Goal: Information Seeking & Learning: Learn about a topic

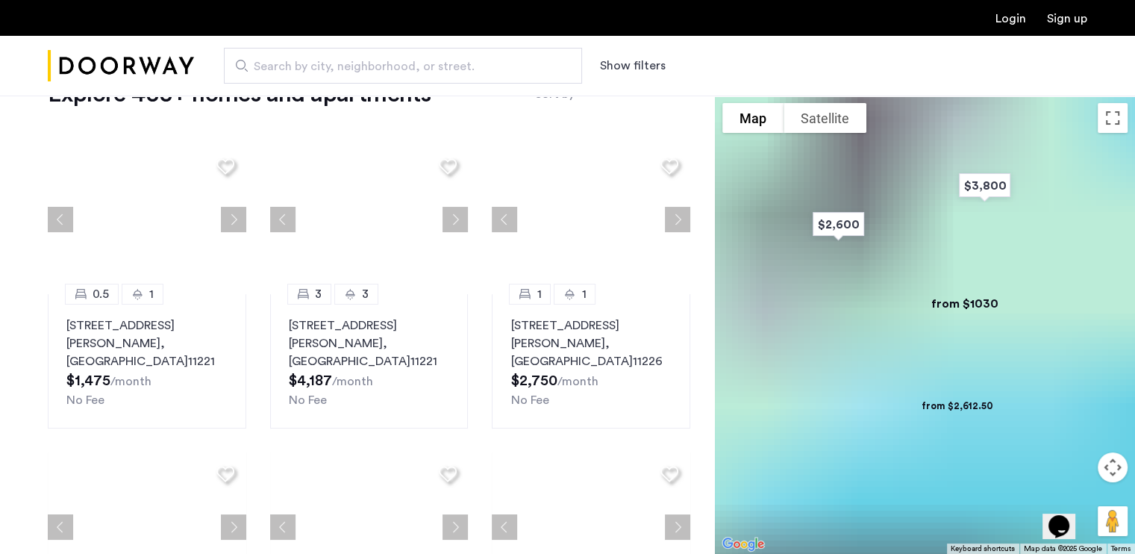
scroll to position [54, 0]
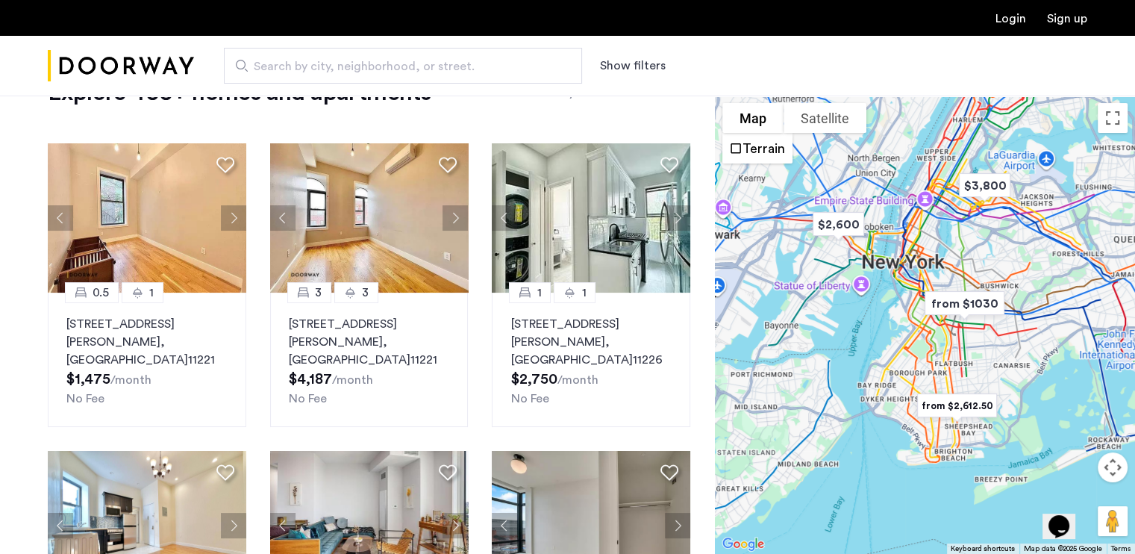
click at [1014, 13] on link "Login" at bounding box center [1010, 19] width 31 height 12
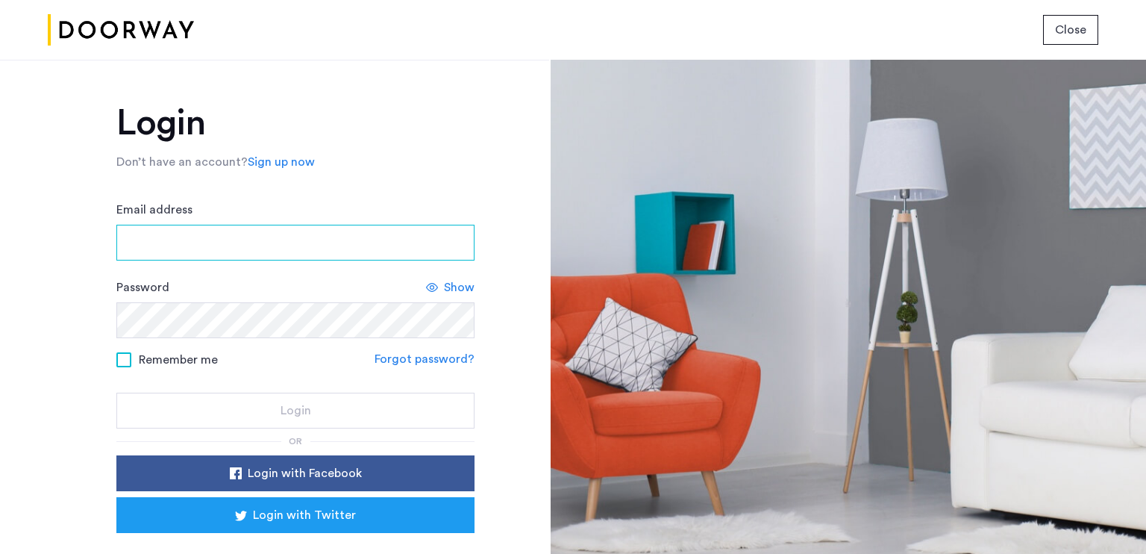
click at [186, 242] on input "Email address" at bounding box center [295, 243] width 358 height 36
type input "**********"
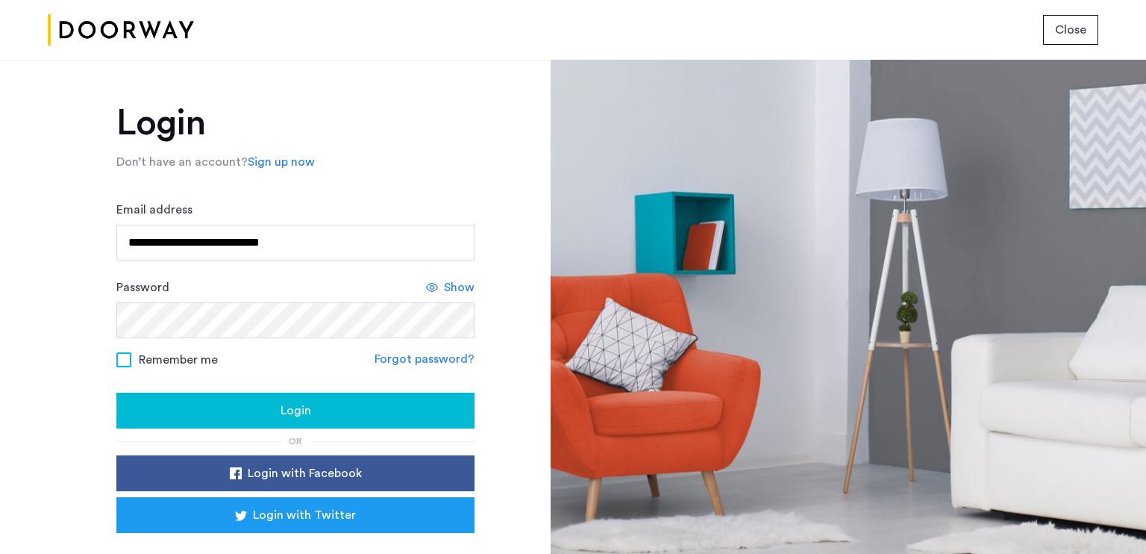
click at [179, 356] on span "Remember me" at bounding box center [178, 360] width 79 height 18
click at [222, 392] on button "Login" at bounding box center [295, 410] width 358 height 36
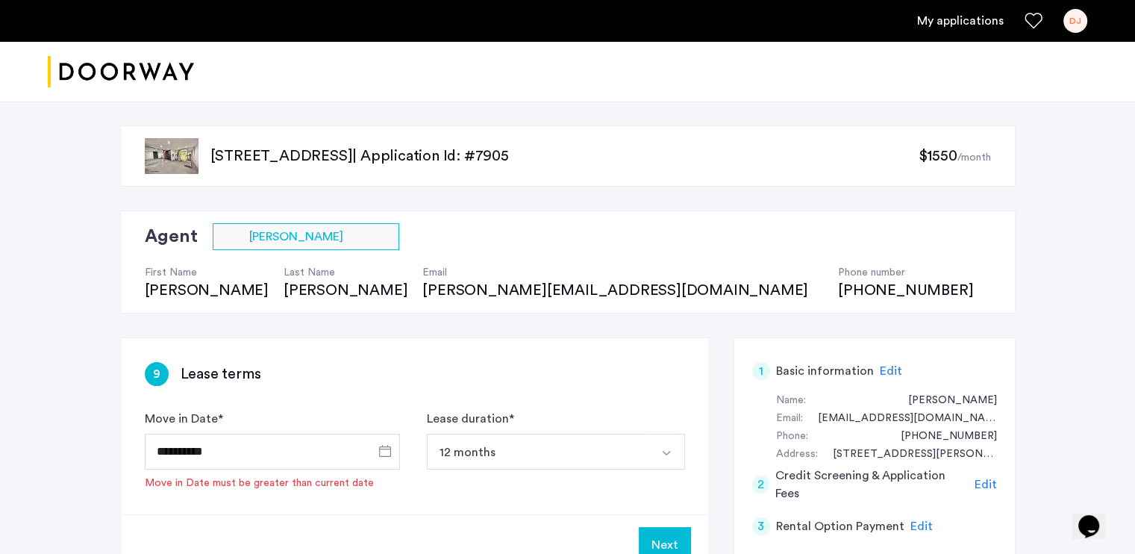
click at [963, 20] on link "My applications" at bounding box center [960, 21] width 87 height 18
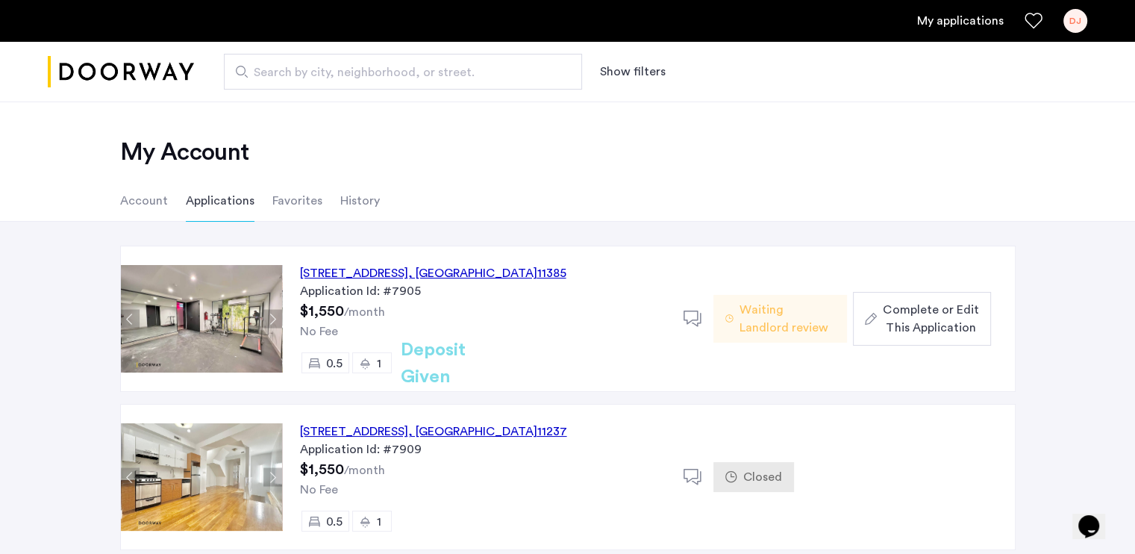
click at [468, 68] on span "Search by city, neighborhood, or street." at bounding box center [397, 72] width 287 height 18
click at [468, 68] on input "Search by city, neighborhood, or street." at bounding box center [403, 72] width 358 height 36
click at [633, 66] on button "Show filters" at bounding box center [633, 72] width 66 height 18
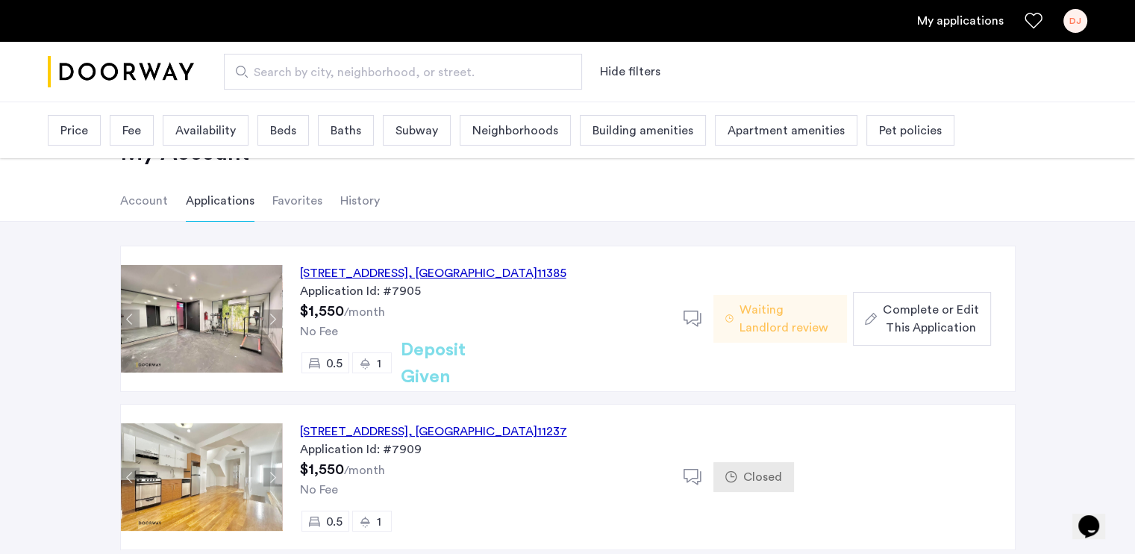
click at [304, 75] on span "Search by city, neighborhood, or street." at bounding box center [397, 72] width 287 height 18
click at [304, 75] on input "Search by city, neighborhood, or street." at bounding box center [403, 72] width 358 height 36
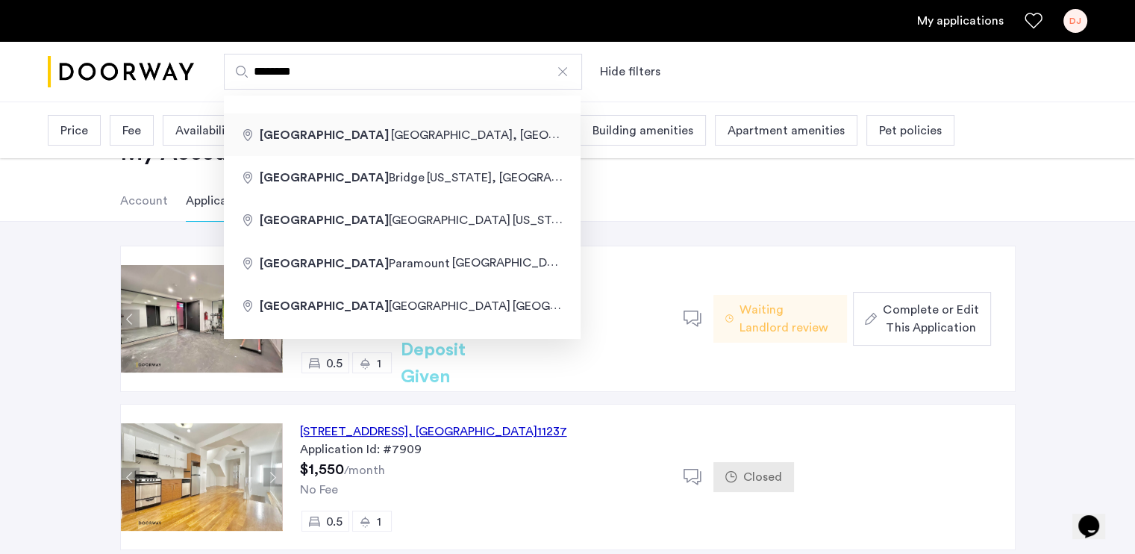
type input "**********"
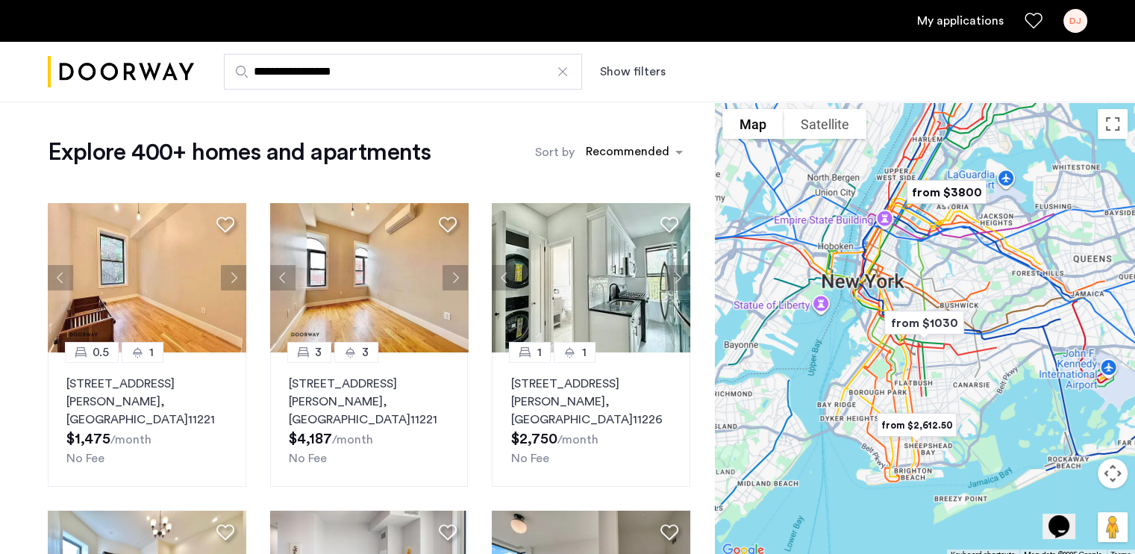
click at [608, 71] on button "Show filters" at bounding box center [633, 72] width 66 height 18
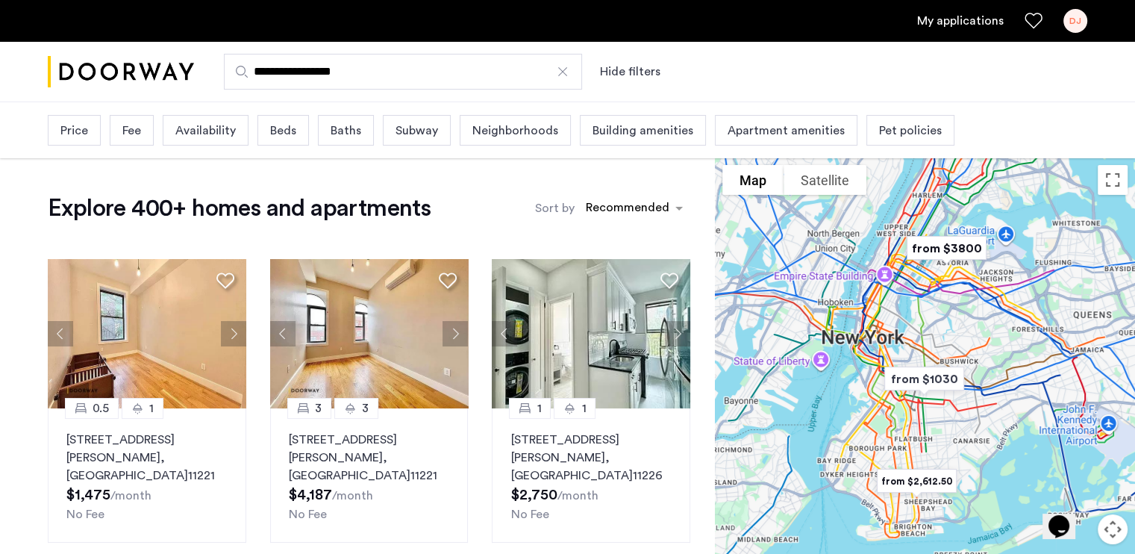
click at [888, 125] on span "Pet policies" at bounding box center [910, 131] width 63 height 18
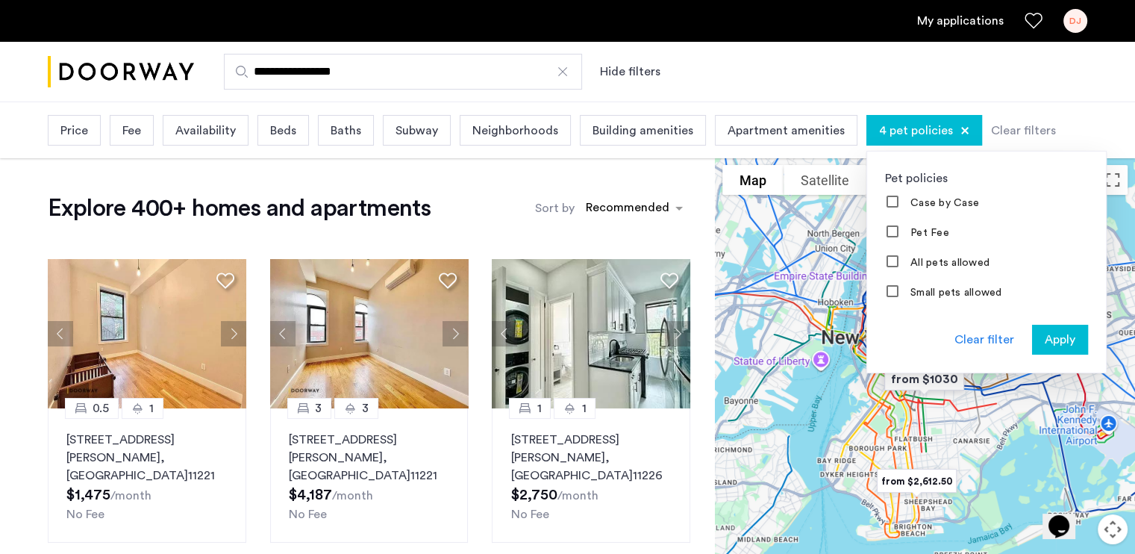
click at [1045, 348] on span "Apply" at bounding box center [1060, 340] width 31 height 18
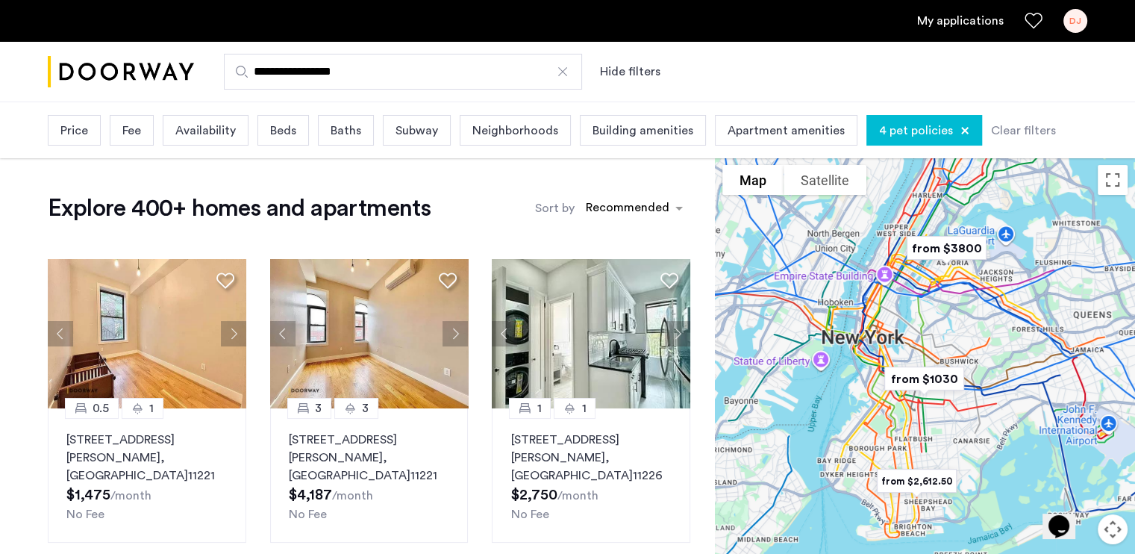
click at [476, 131] on span "Neighborhoods" at bounding box center [515, 131] width 86 height 18
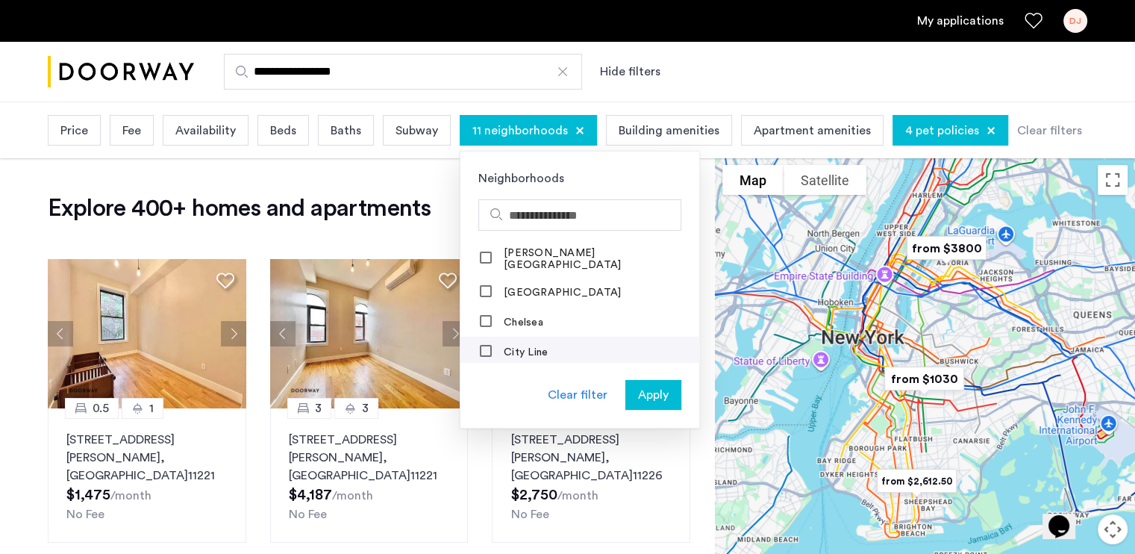
scroll to position [269, 0]
click at [480, 322] on div at bounding box center [486, 324] width 12 height 12
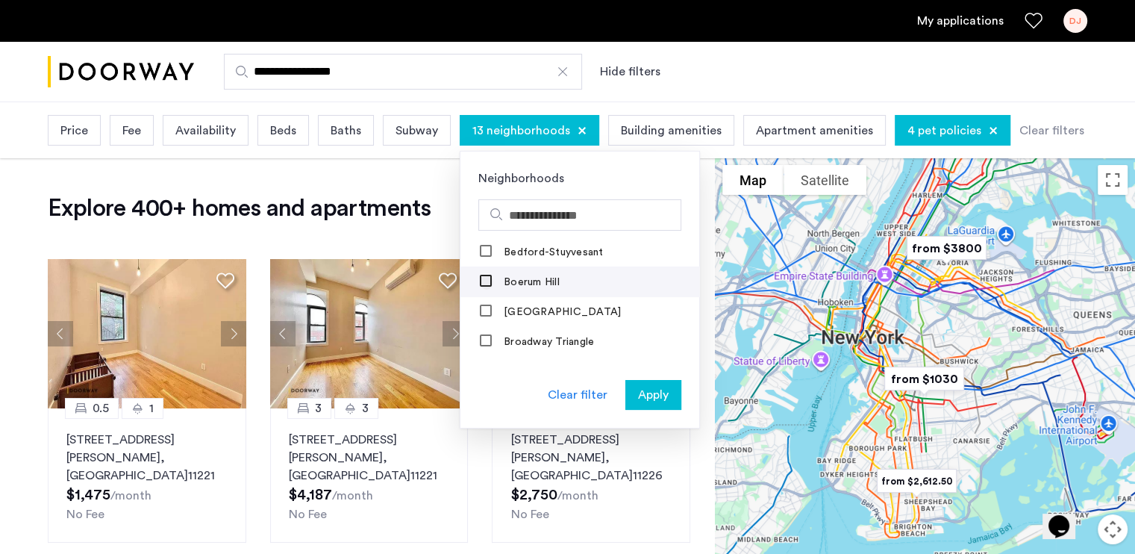
scroll to position [0, 0]
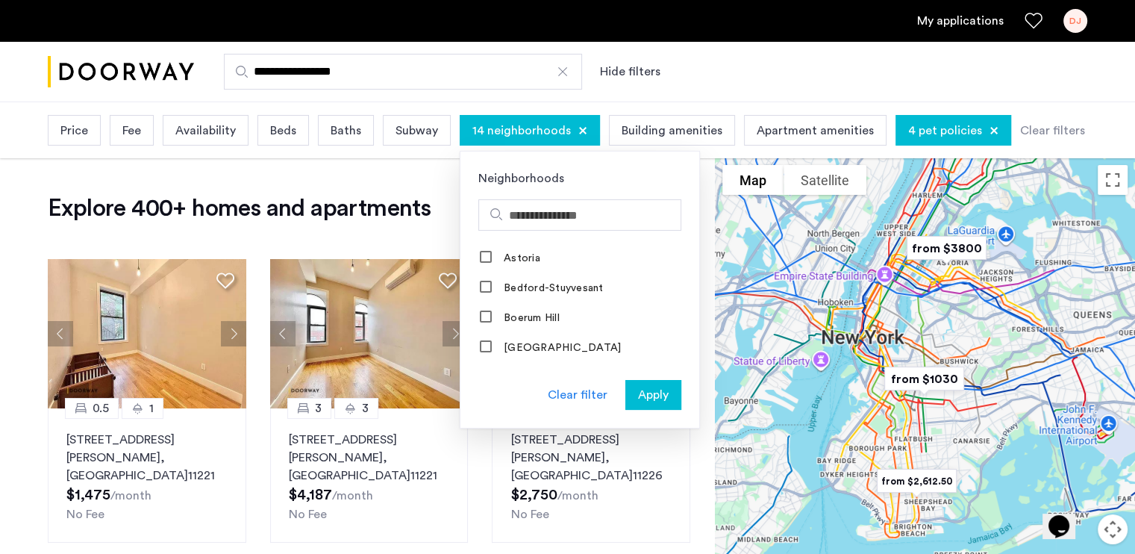
click at [647, 390] on span "Apply" at bounding box center [653, 395] width 31 height 18
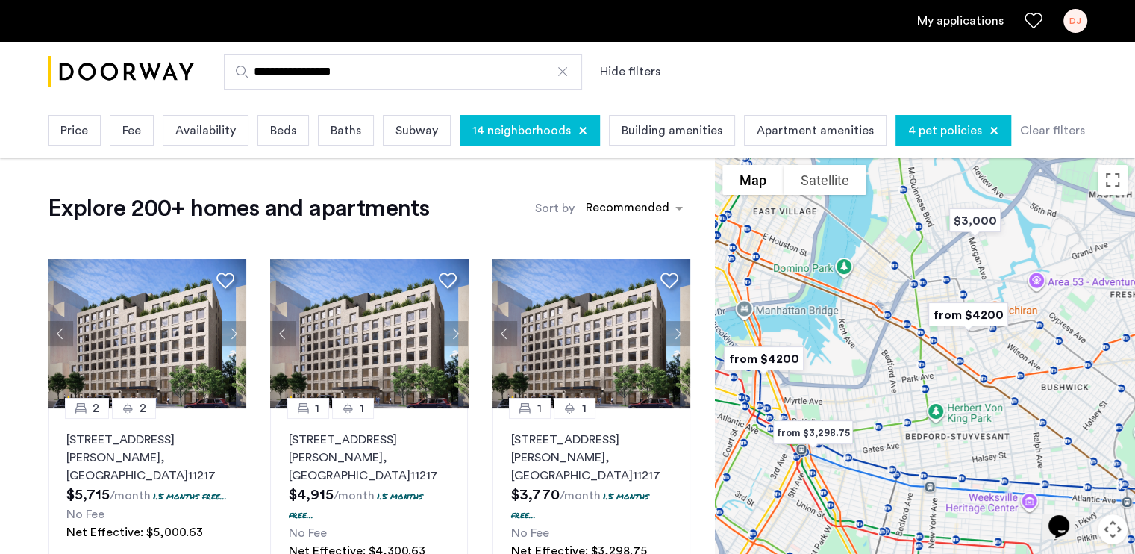
drag, startPoint x: 910, startPoint y: 368, endPoint x: 844, endPoint y: 411, distance: 79.3
click at [844, 411] on div at bounding box center [925, 386] width 420 height 458
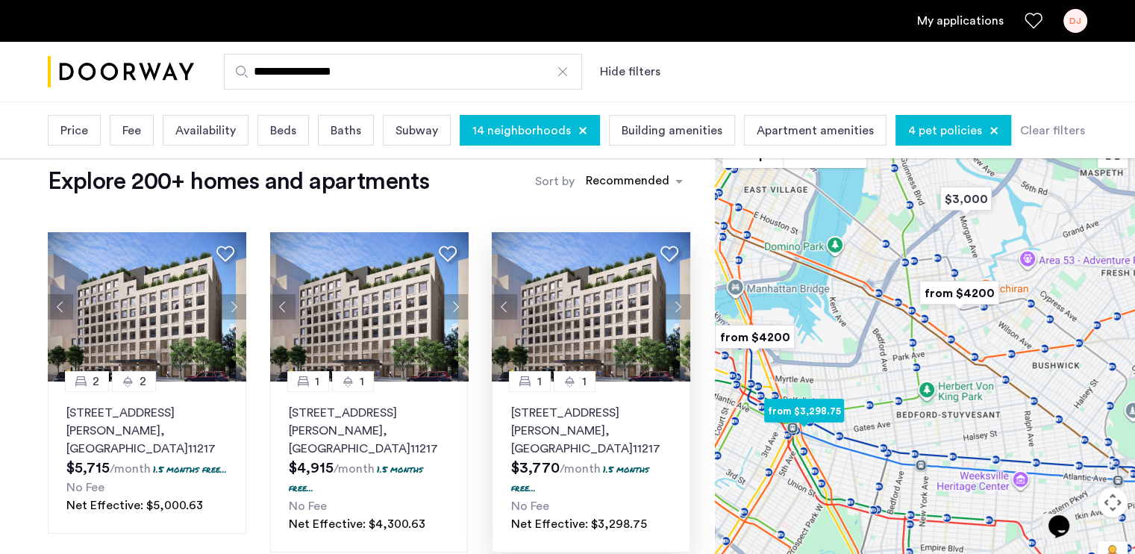
scroll to position [20, 0]
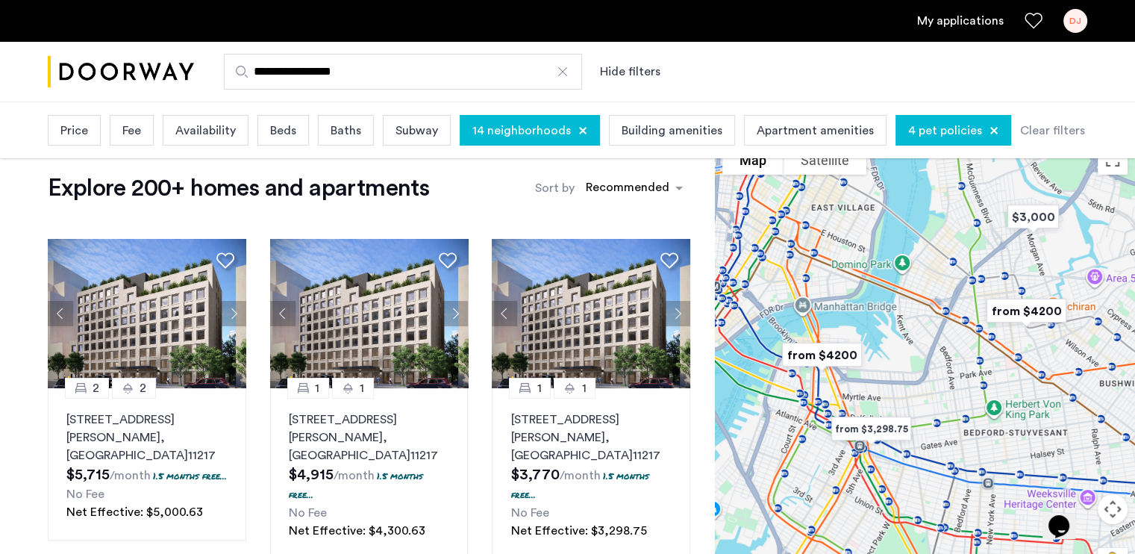
drag, startPoint x: 948, startPoint y: 353, endPoint x: 1012, endPoint y: 354, distance: 64.2
click at [1012, 354] on div at bounding box center [925, 366] width 420 height 458
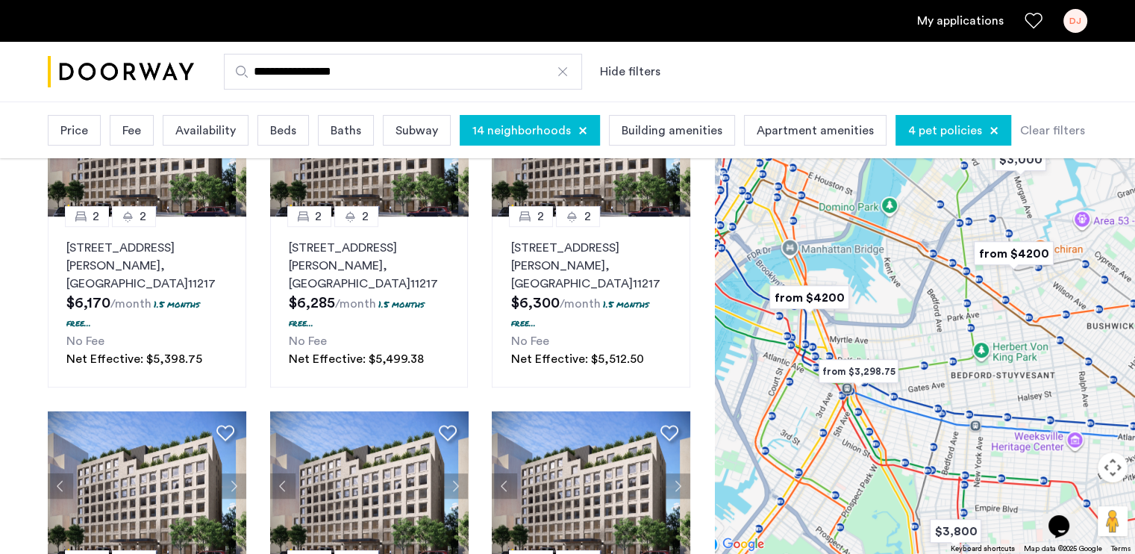
scroll to position [879, 0]
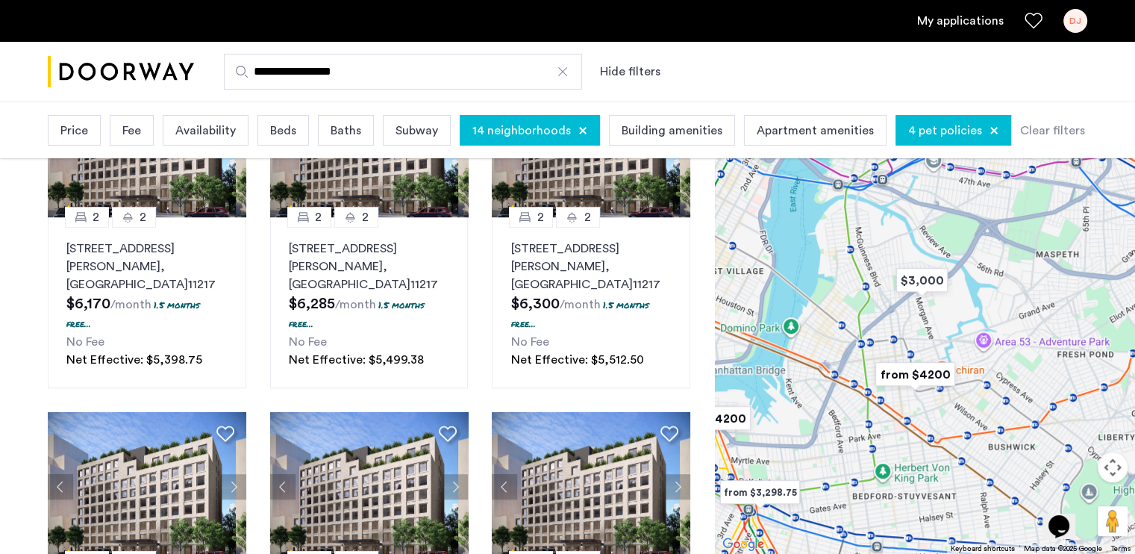
drag, startPoint x: 948, startPoint y: 326, endPoint x: 824, endPoint y: 470, distance: 189.9
click at [824, 470] on div at bounding box center [925, 325] width 420 height 458
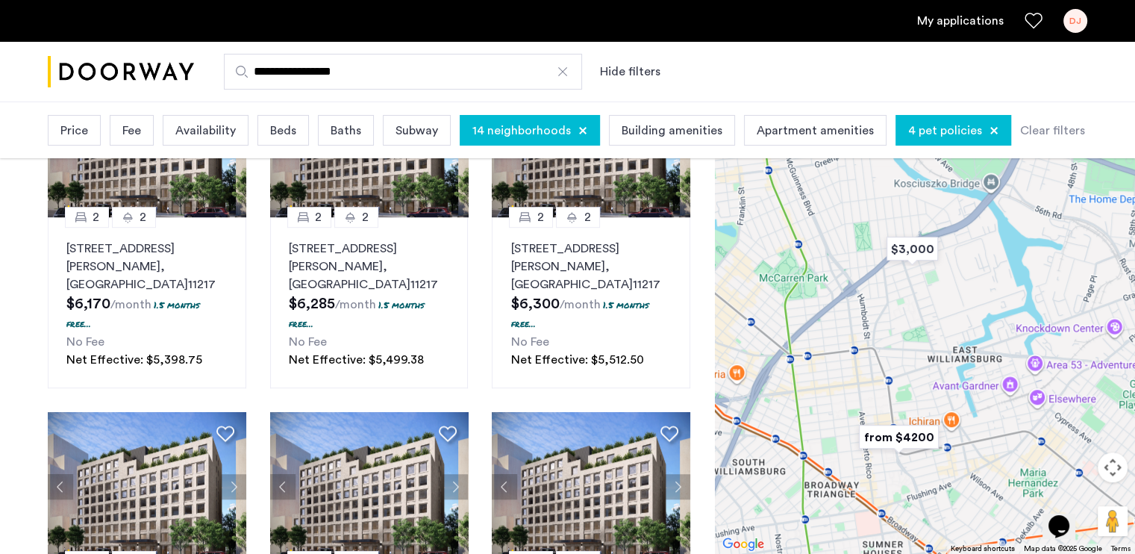
click at [906, 441] on img "from $4200" at bounding box center [899, 437] width 104 height 46
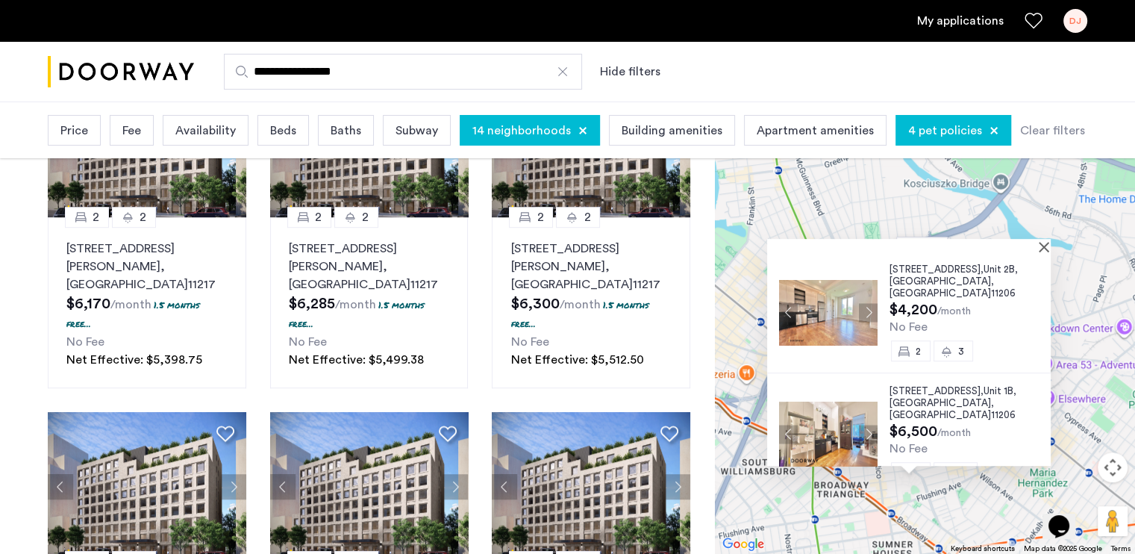
scroll to position [2, 0]
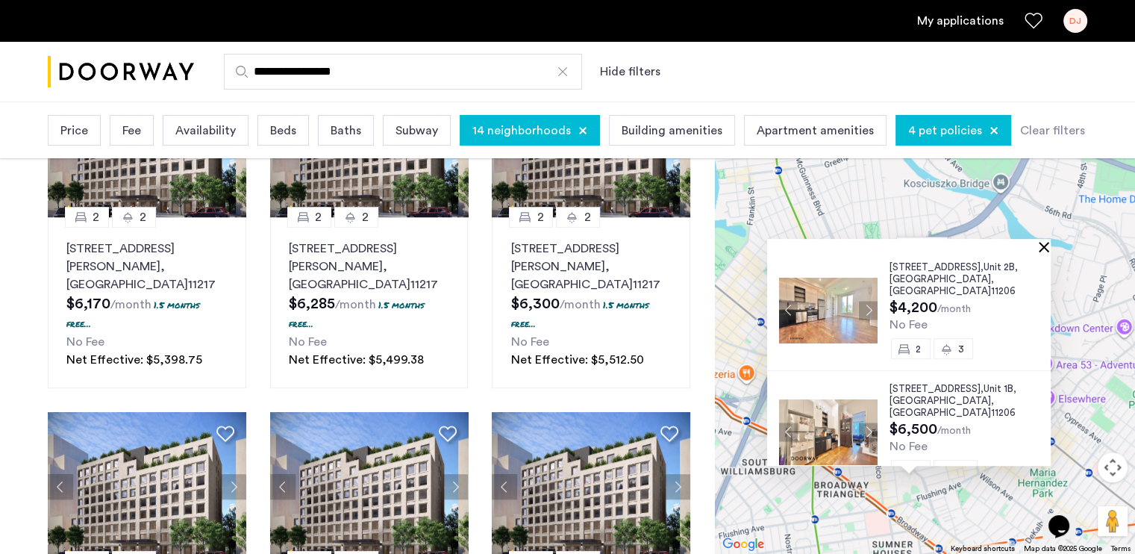
click at [1051, 250] on button "Close" at bounding box center [1047, 246] width 10 height 10
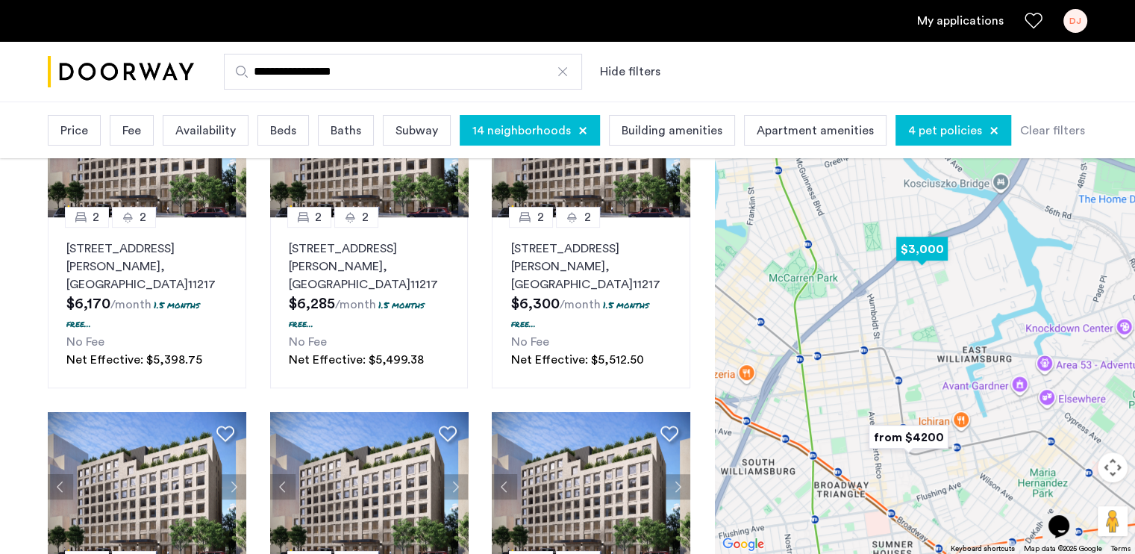
click at [931, 256] on img "$3,000" at bounding box center [921, 249] width 75 height 46
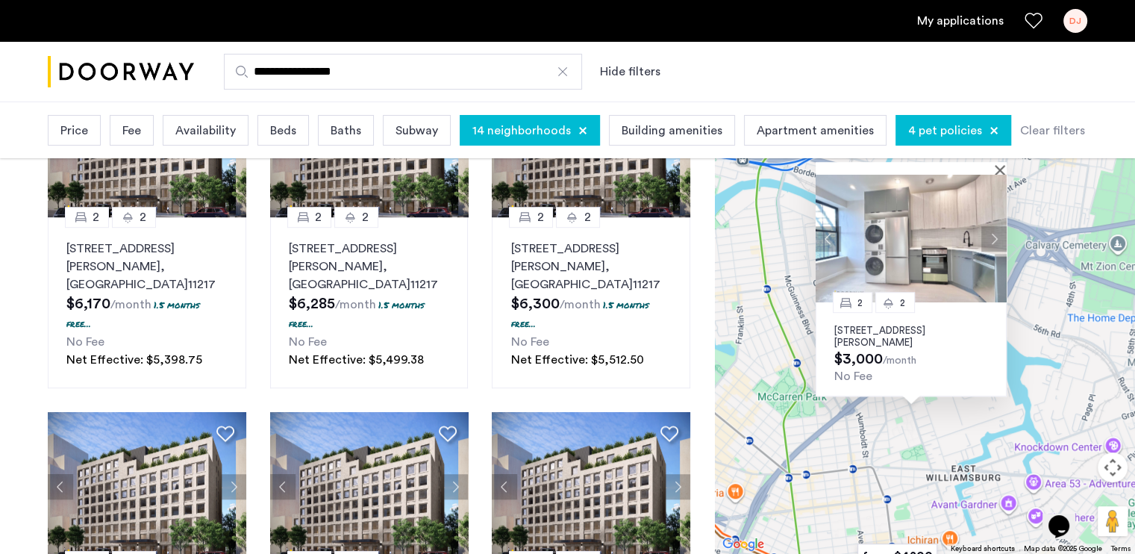
drag, startPoint x: 829, startPoint y: 445, endPoint x: 806, endPoint y: 396, distance: 54.4
click at [806, 396] on div "2 2 83 Beadel Street, Unit 2F, Brooklyn, NY 11222 $3,000 /month No Fee" at bounding box center [925, 325] width 420 height 458
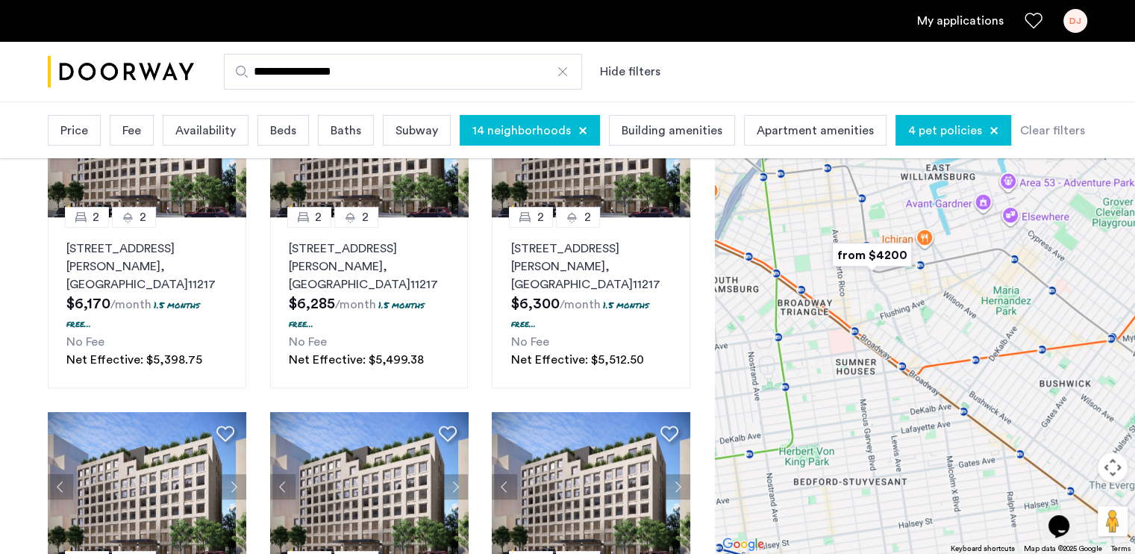
drag, startPoint x: 930, startPoint y: 423, endPoint x: 916, endPoint y: 134, distance: 289.8
click at [916, 134] on app-root "**********" at bounding box center [567, 88] width 1135 height 1935
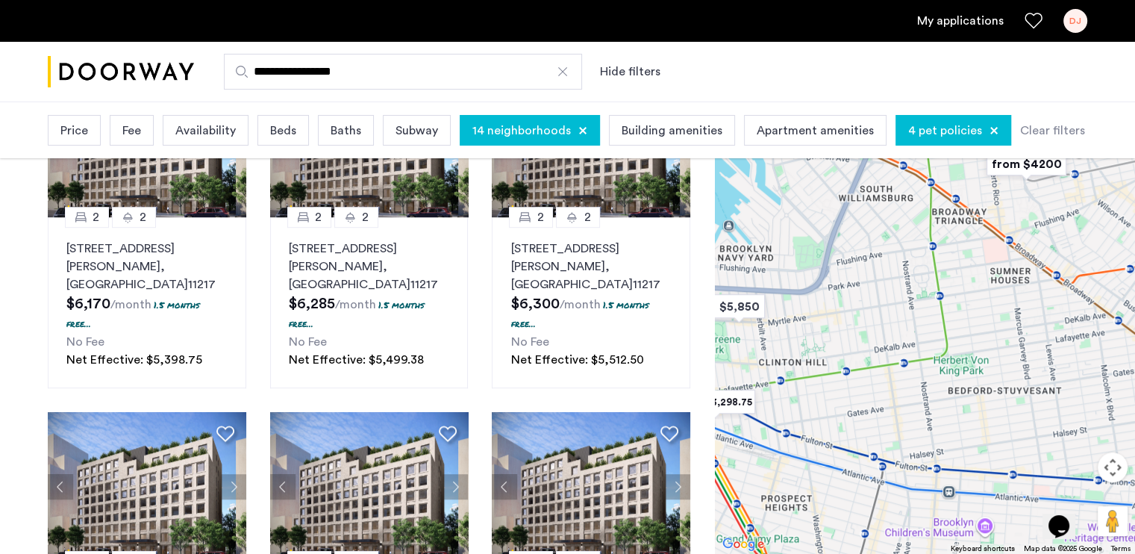
drag, startPoint x: 852, startPoint y: 275, endPoint x: 1090, endPoint y: 228, distance: 242.8
click at [1090, 228] on div "2 2 83 Beadel Street, Unit 2F, Brooklyn, NY 11222 $3,000 /month No Fee" at bounding box center [925, 325] width 420 height 458
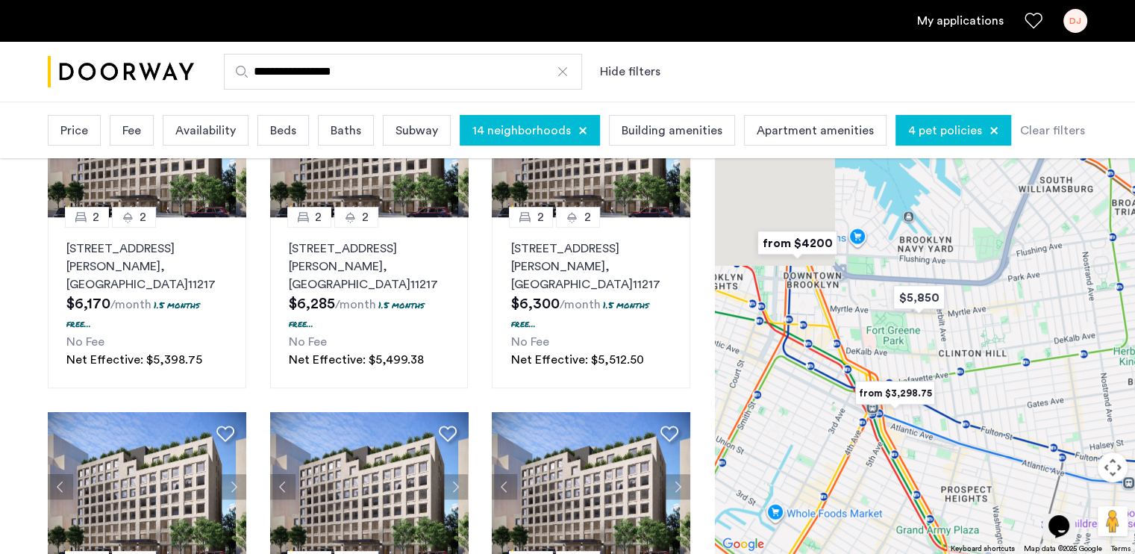
drag, startPoint x: 877, startPoint y: 351, endPoint x: 1064, endPoint y: 342, distance: 187.5
click at [1064, 342] on div "2 2 83 Beadel Street, Unit 2F, Brooklyn, NY 11222 $3,000 /month No Fee" at bounding box center [925, 325] width 420 height 458
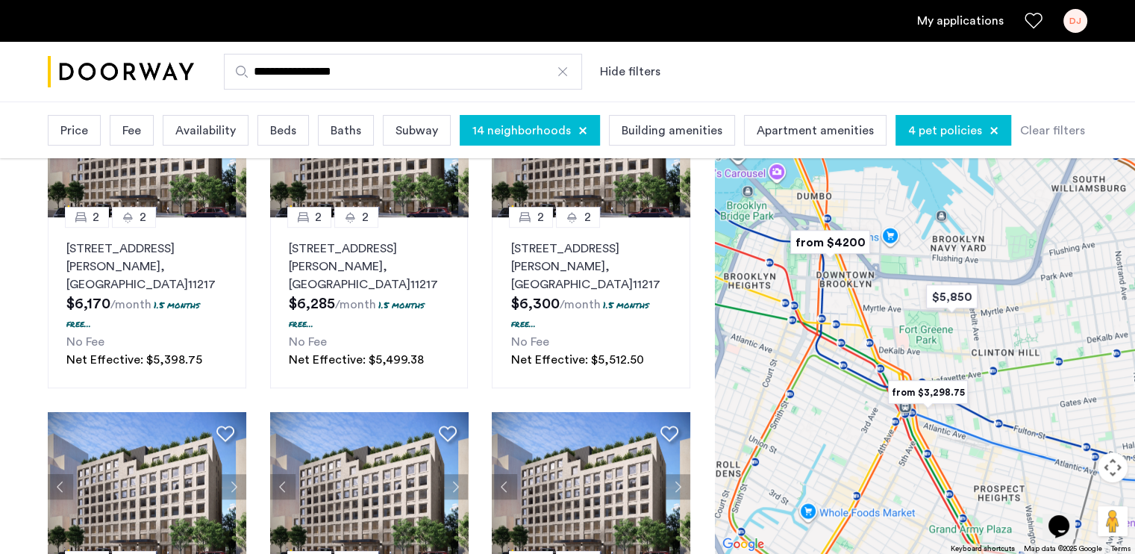
click at [937, 390] on img "from $3,298.75" at bounding box center [928, 392] width 104 height 46
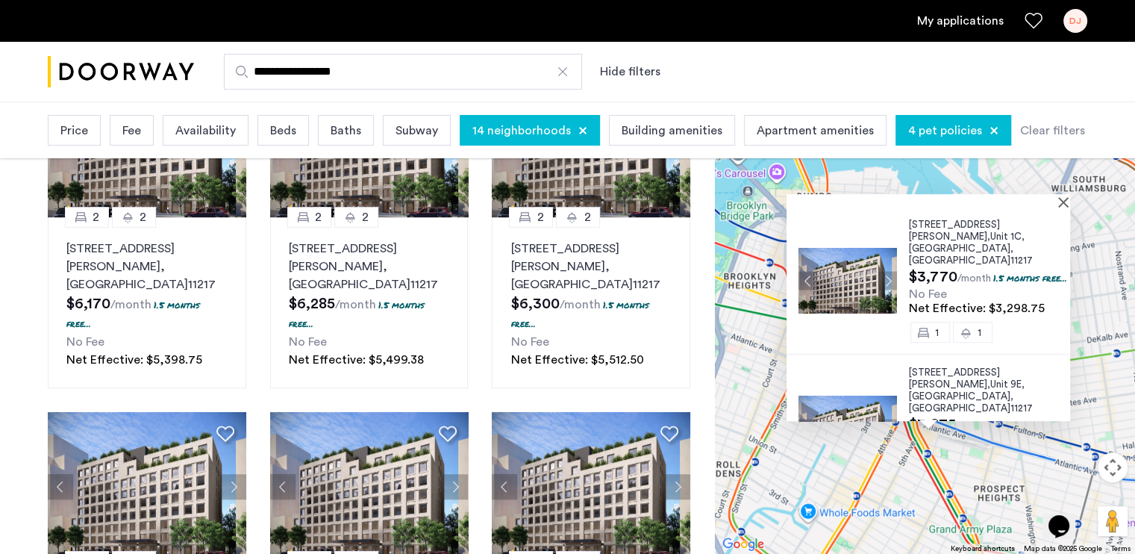
click at [842, 471] on div "151 South Elliott Place, Unit 1C, Brooklyn , NY 11217 $3,770 /month 1.5 months …" at bounding box center [925, 325] width 420 height 458
click at [1071, 204] on button "Close" at bounding box center [1066, 201] width 10 height 10
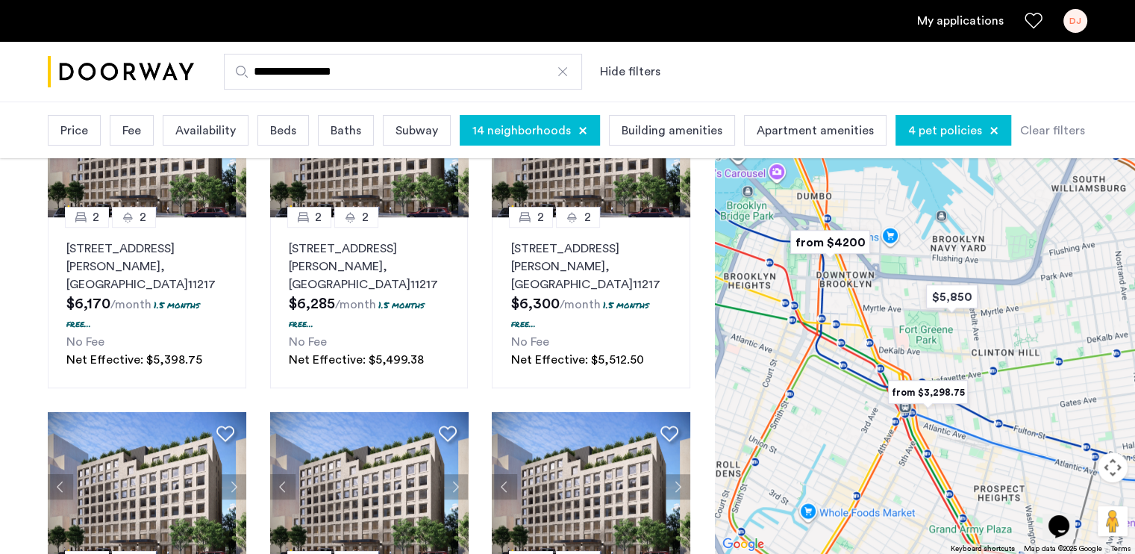
click at [845, 247] on img "from $4200" at bounding box center [830, 242] width 104 height 46
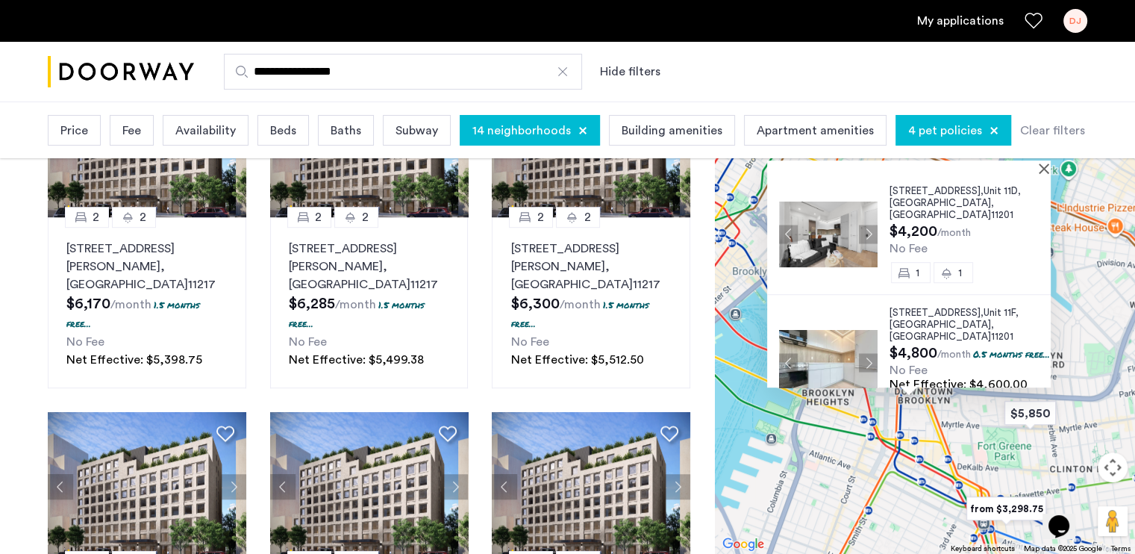
drag, startPoint x: 967, startPoint y: 438, endPoint x: 860, endPoint y: 432, distance: 107.6
click at [860, 432] on div "127 Concord Street, Unit 11D, Brooklyn , NY 11201 $4,200 /month No Fee 1 1 127 …" at bounding box center [925, 325] width 420 height 458
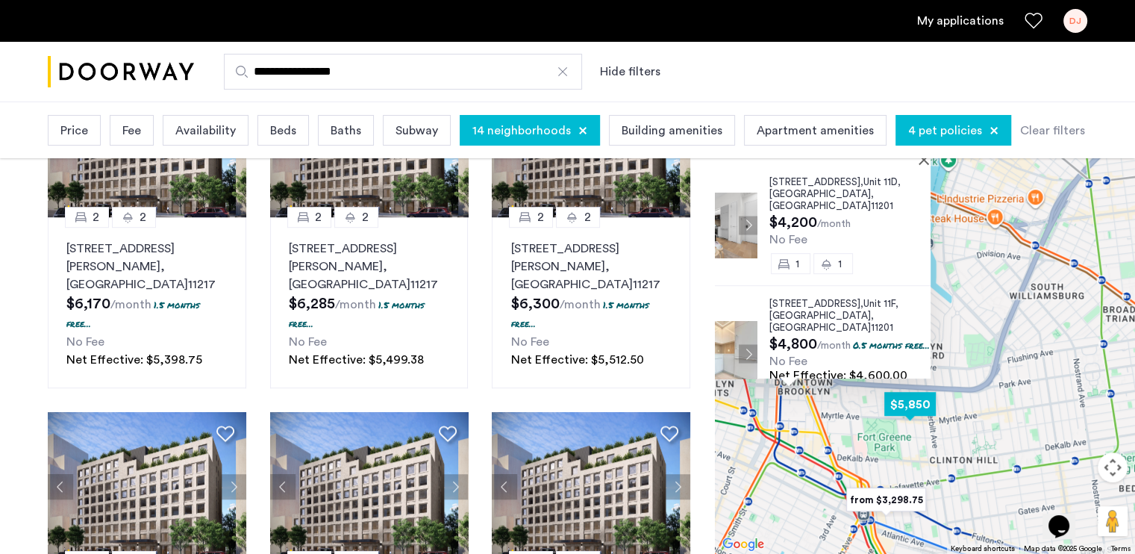
click at [892, 407] on img "$5,850" at bounding box center [909, 404] width 75 height 46
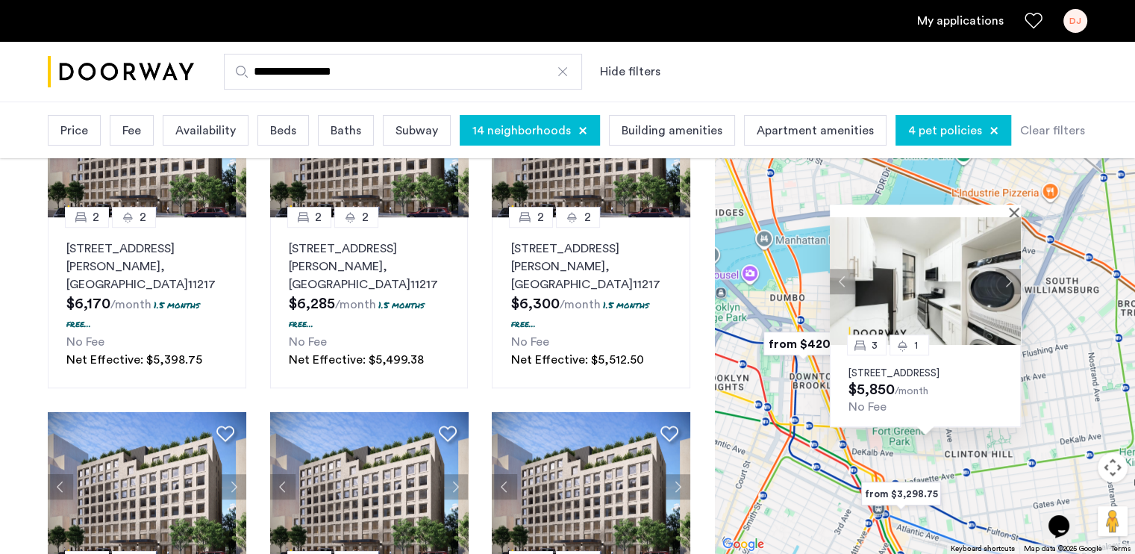
click at [270, 132] on span "Beds" at bounding box center [283, 131] width 26 height 18
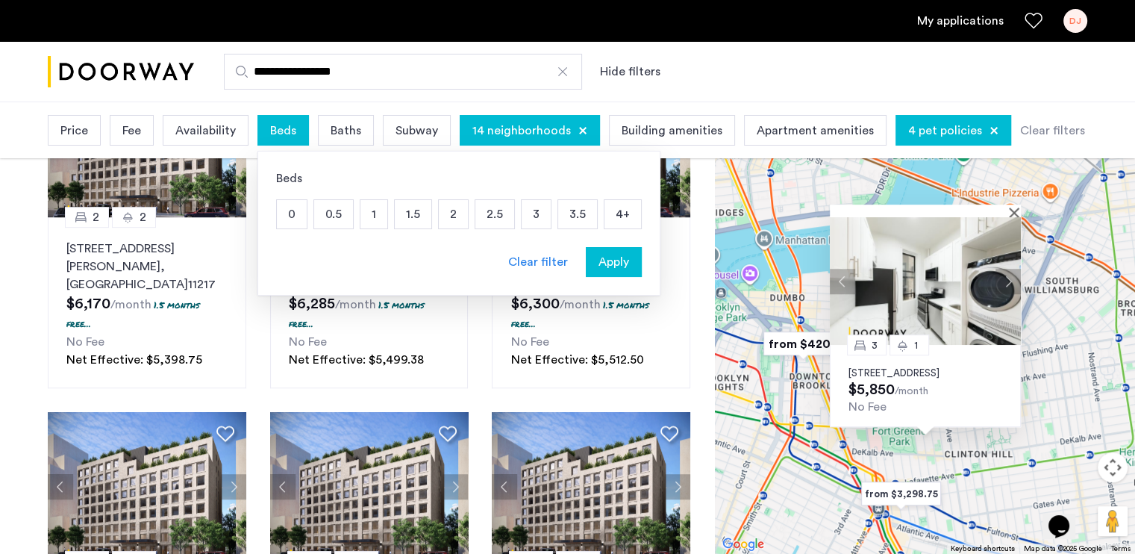
click at [451, 219] on p "2" at bounding box center [453, 214] width 29 height 28
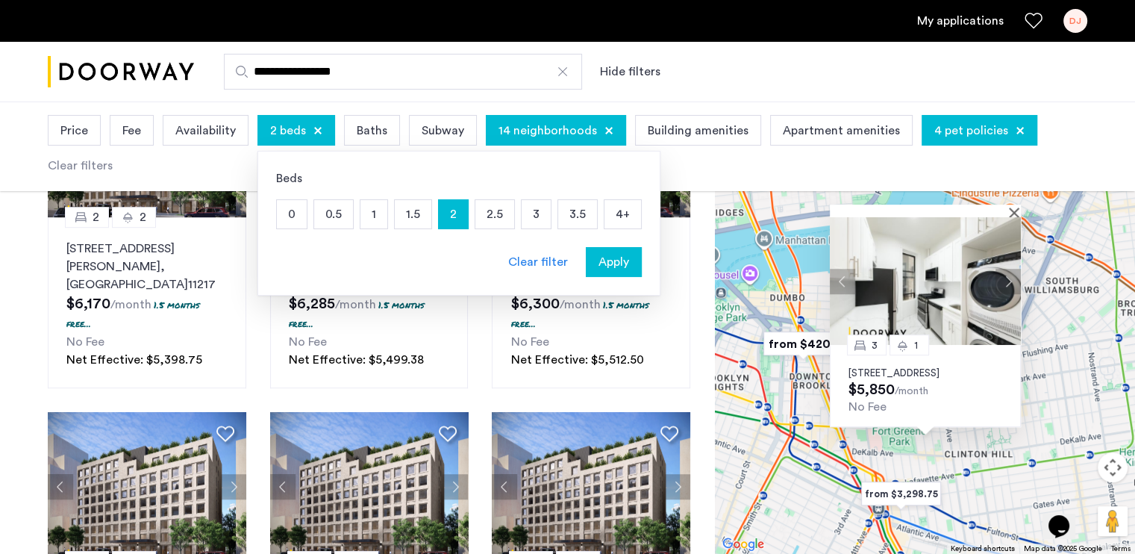
click at [616, 221] on p "4+" at bounding box center [622, 214] width 37 height 28
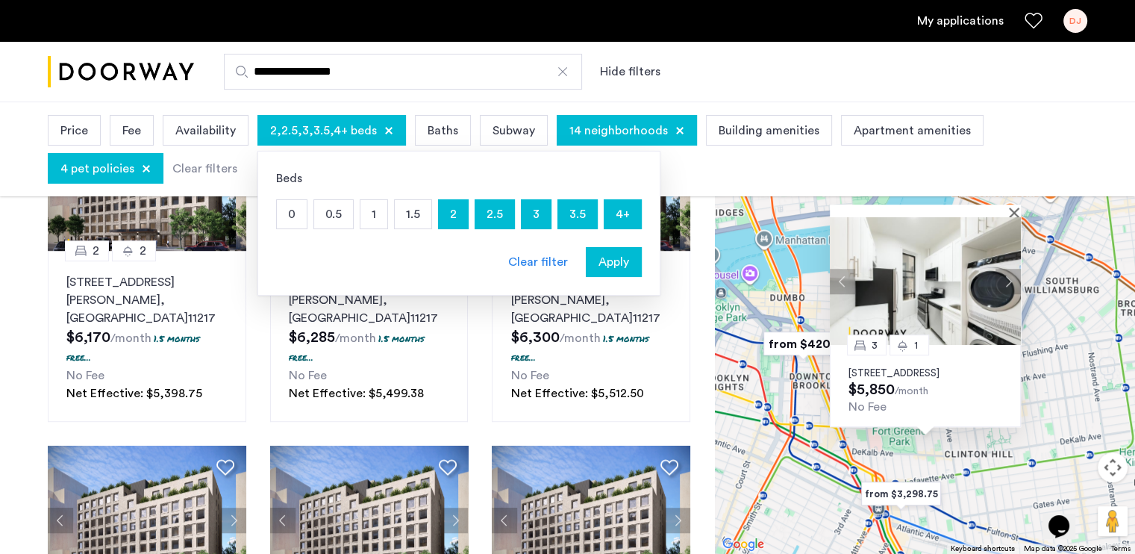
click at [609, 265] on span "Apply" at bounding box center [613, 262] width 31 height 18
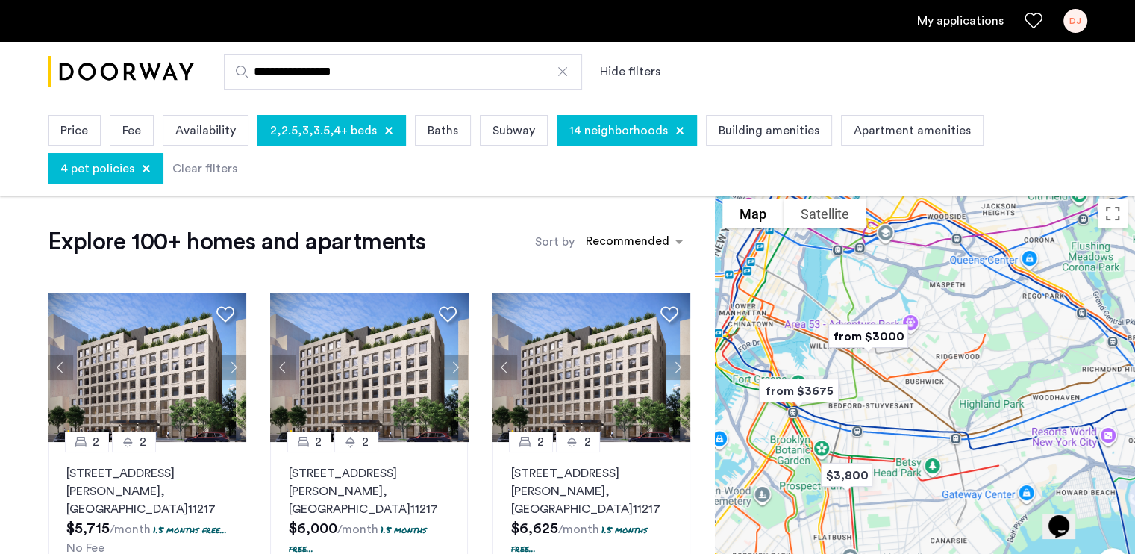
drag, startPoint x: 945, startPoint y: 381, endPoint x: 865, endPoint y: 353, distance: 83.8
click at [865, 353] on img "from $3000" at bounding box center [868, 336] width 104 height 46
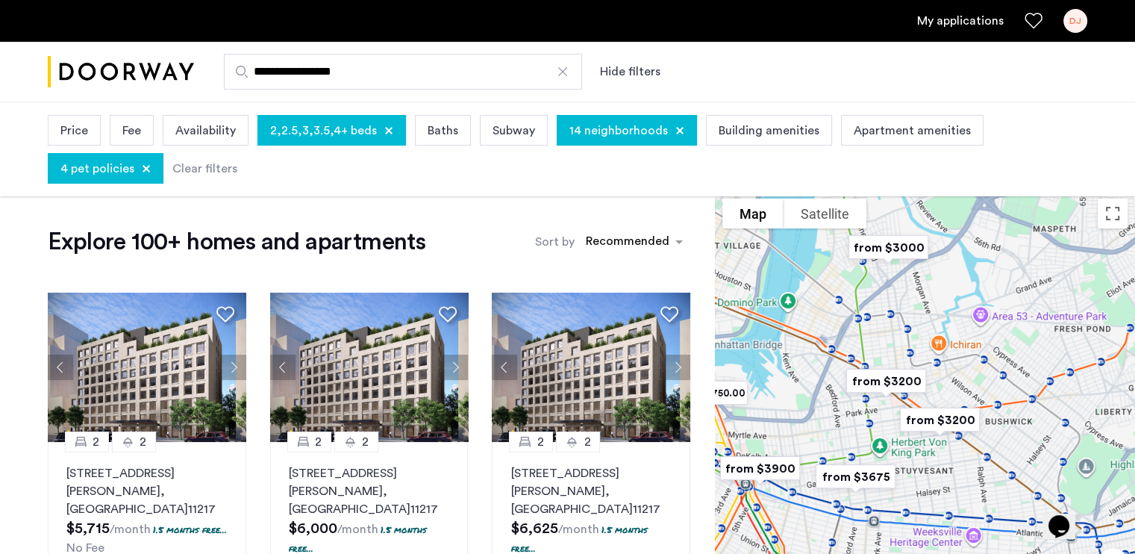
click at [880, 382] on img "from $3200" at bounding box center [886, 381] width 104 height 46
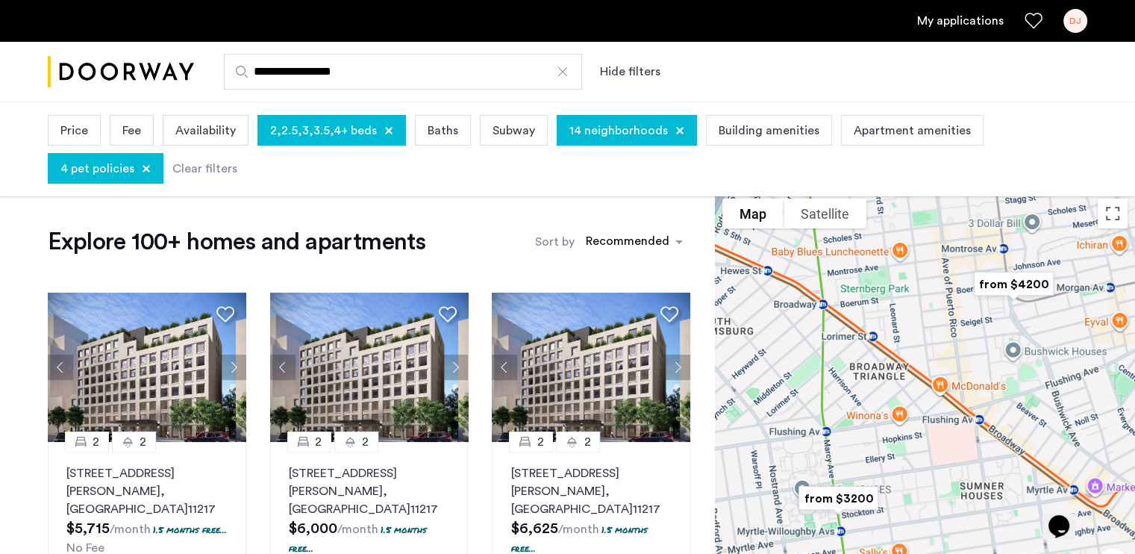
click at [1010, 284] on img "from $4200" at bounding box center [1014, 284] width 104 height 46
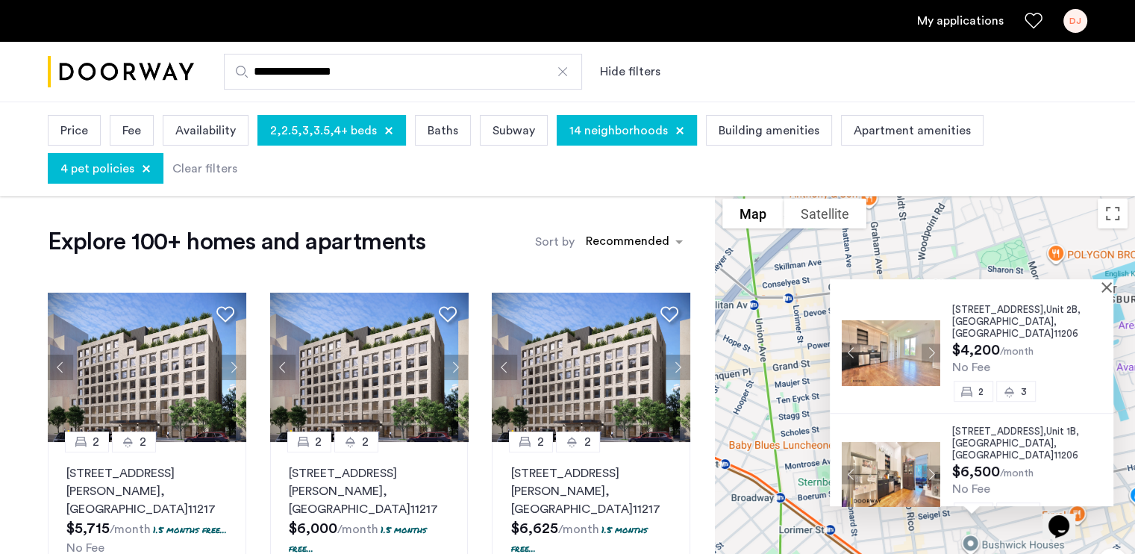
drag, startPoint x: 777, startPoint y: 417, endPoint x: 889, endPoint y: 554, distance: 176.1
click at [889, 553] on div "315 Bushwick Avenue, Unit 2B, Brooklyn , NY 11206 $4,200 /month No Fee 2 3 315 …" at bounding box center [925, 420] width 420 height 458
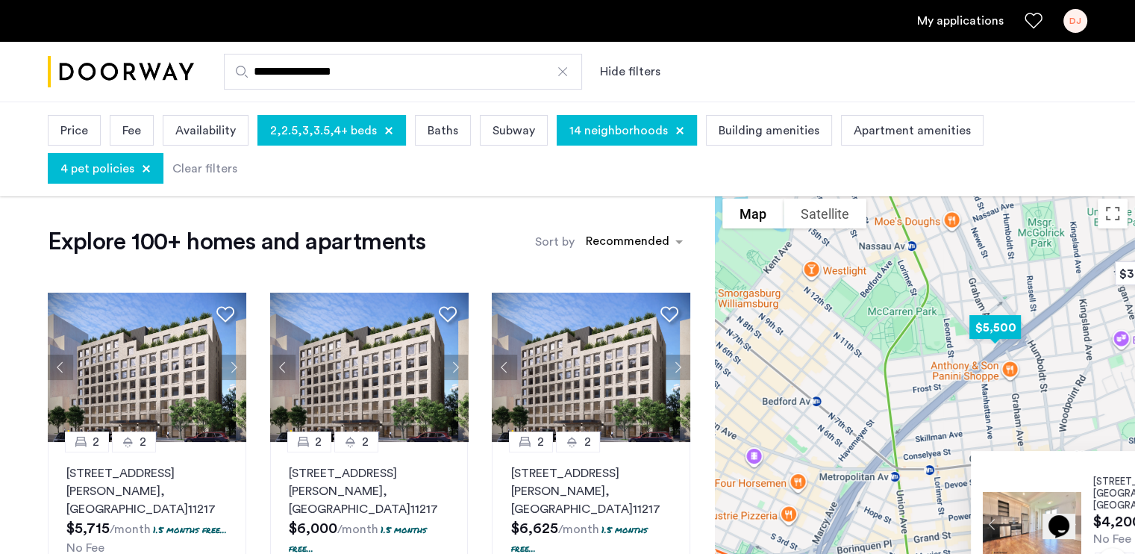
click at [997, 334] on img "$5,500" at bounding box center [994, 327] width 75 height 46
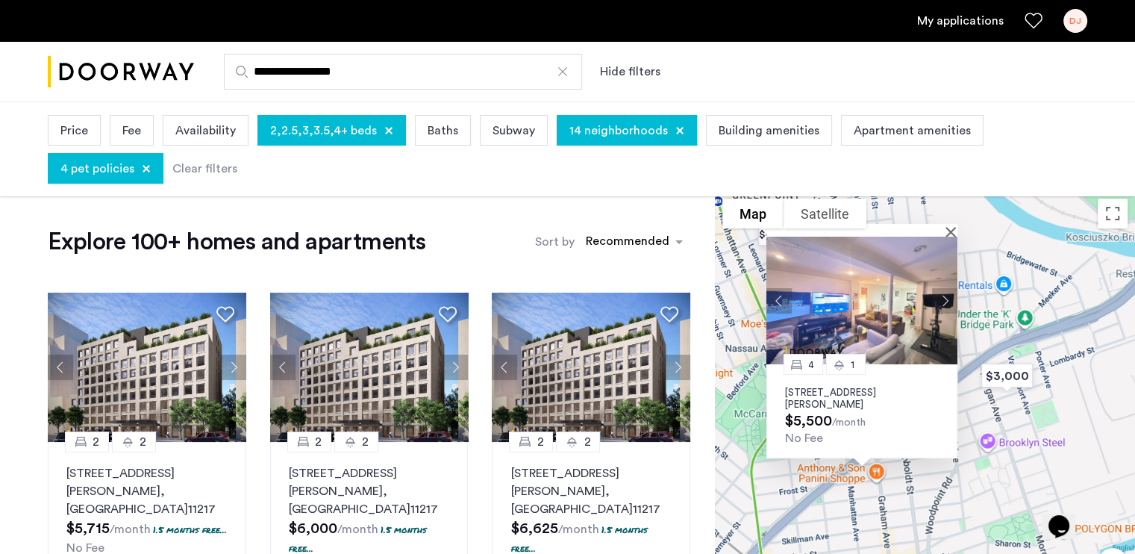
drag, startPoint x: 1061, startPoint y: 392, endPoint x: 977, endPoint y: 313, distance: 114.5
click at [977, 313] on div "4 1 445 Meeker Avenue, Unit 2L, Brooklyn, NY 11222 $5,500 /month No Fee" at bounding box center [925, 420] width 420 height 458
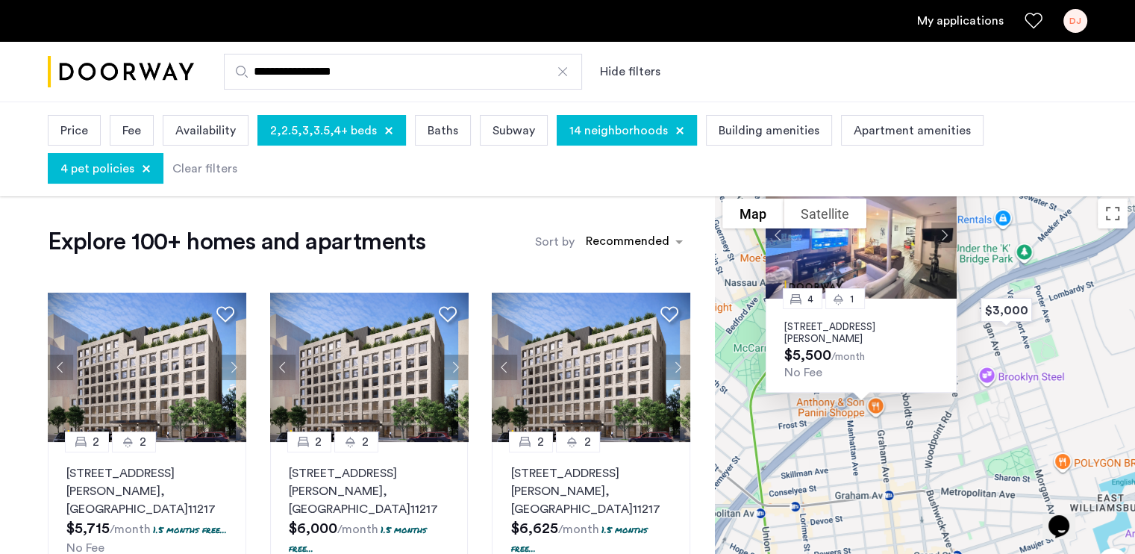
drag, startPoint x: 958, startPoint y: 453, endPoint x: 986, endPoint y: 401, distance: 58.4
click at [986, 401] on div "4 1 445 Meeker Avenue, Unit 2L, Brooklyn, NY 11222 $5,500 /month No Fee" at bounding box center [925, 420] width 420 height 458
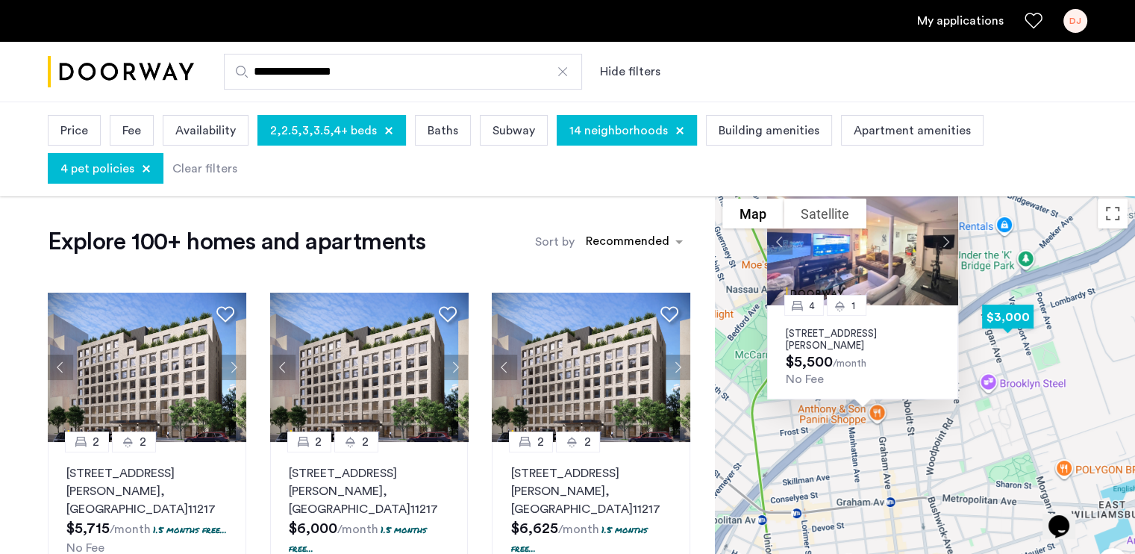
click at [1014, 319] on img "$3,000" at bounding box center [1007, 317] width 75 height 46
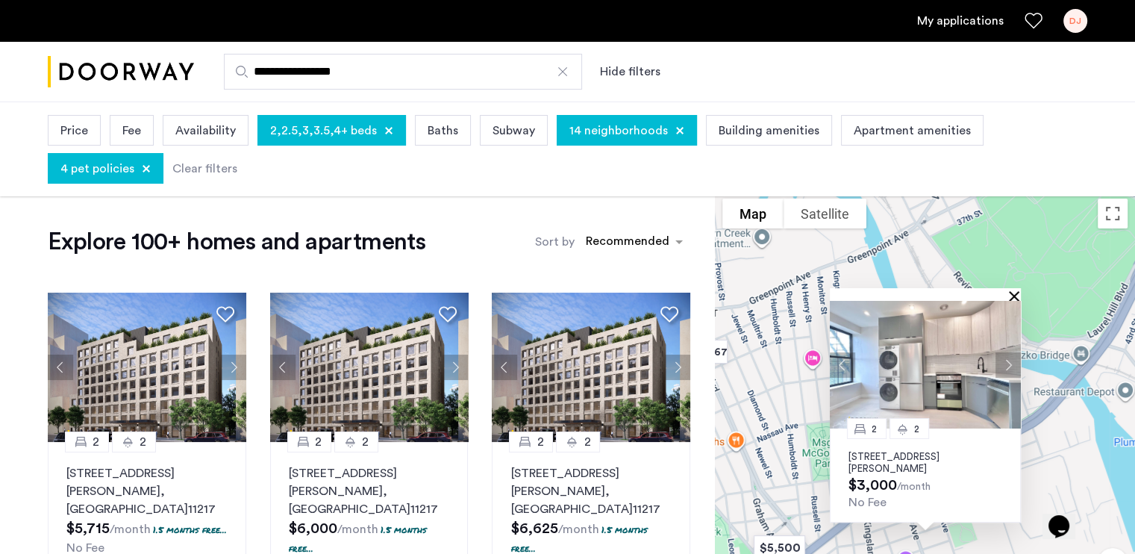
click at [1012, 296] on button "Close" at bounding box center [1017, 295] width 10 height 10
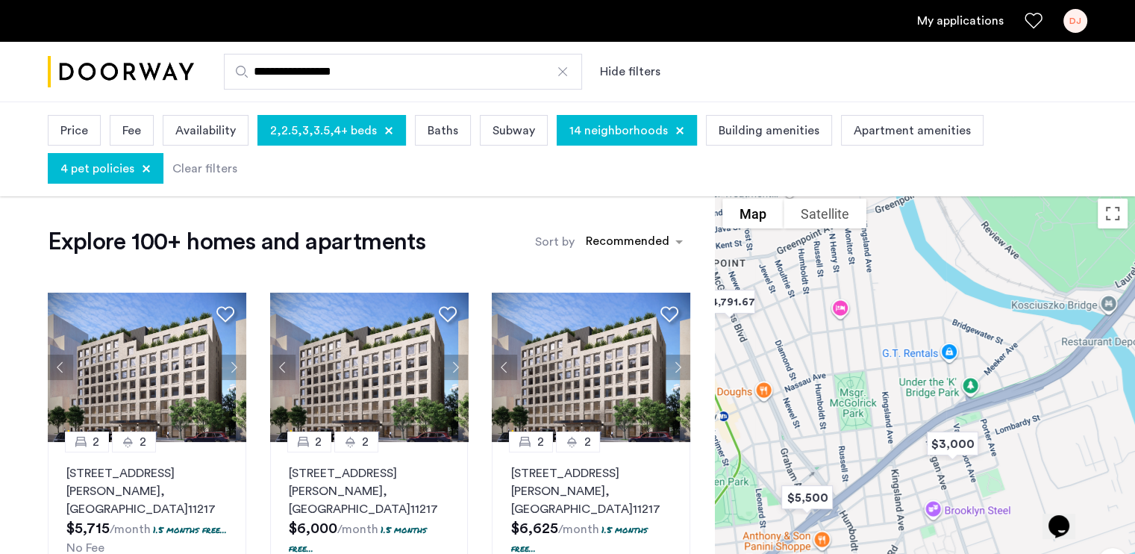
drag, startPoint x: 905, startPoint y: 427, endPoint x: 952, endPoint y: 342, distance: 96.5
click at [952, 342] on div at bounding box center [925, 420] width 420 height 458
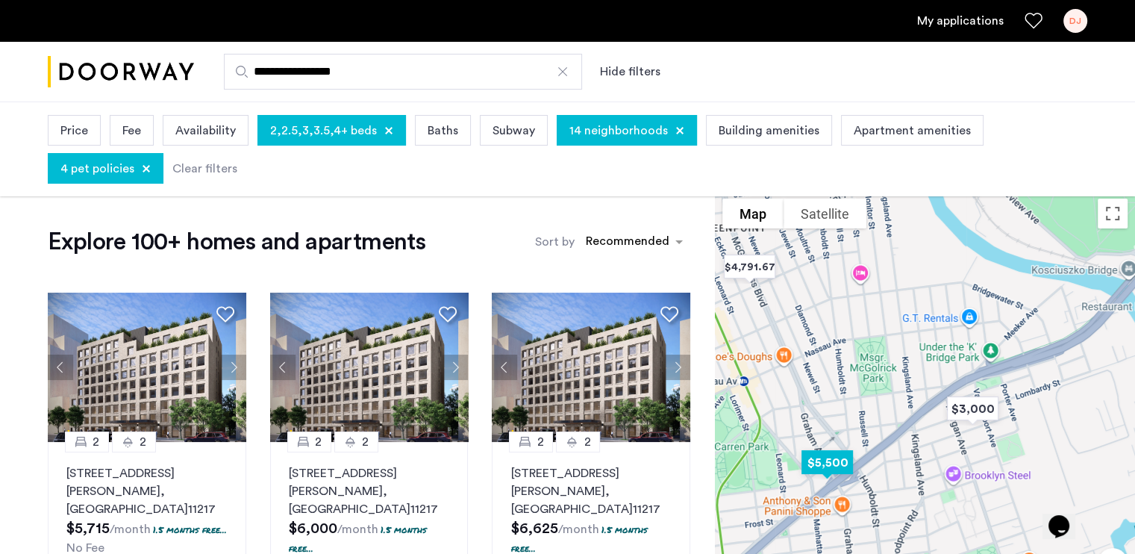
click at [841, 457] on img "$5,500" at bounding box center [826, 462] width 75 height 46
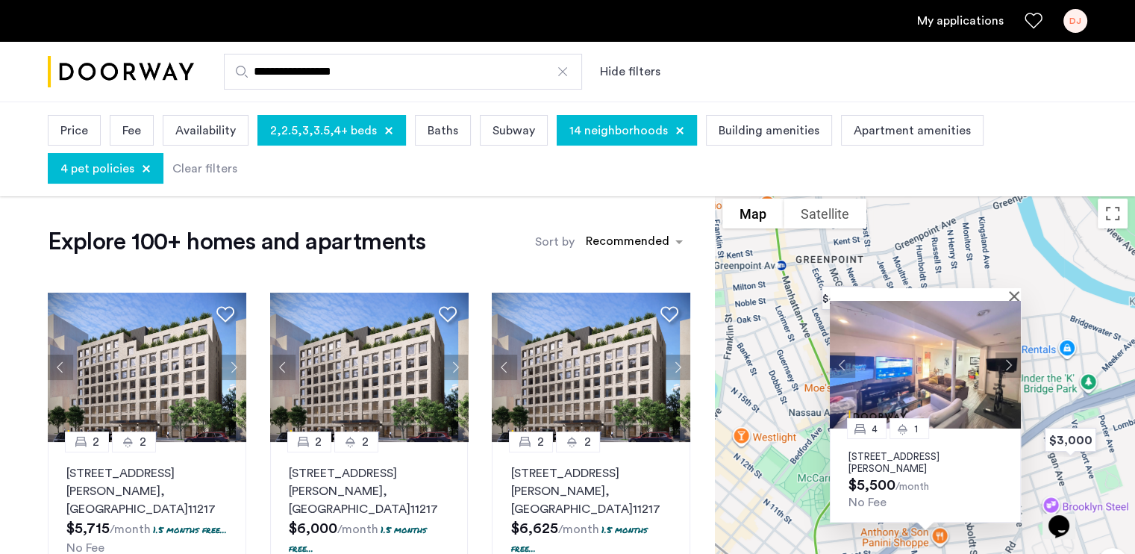
click at [910, 378] on img at bounding box center [925, 365] width 191 height 128
click at [749, 309] on div "4 1 445 Meeker Avenue, Unit 2L, Brooklyn, NY 11222 $5,500 /month No Fee" at bounding box center [925, 420] width 420 height 458
click at [1009, 299] on div at bounding box center [920, 294] width 181 height 13
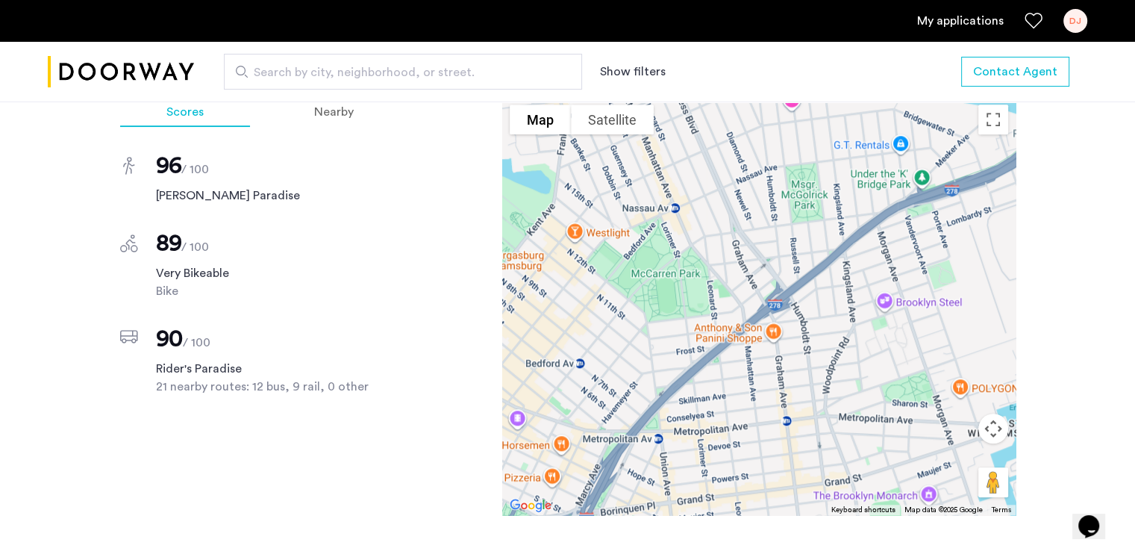
scroll to position [1312, 0]
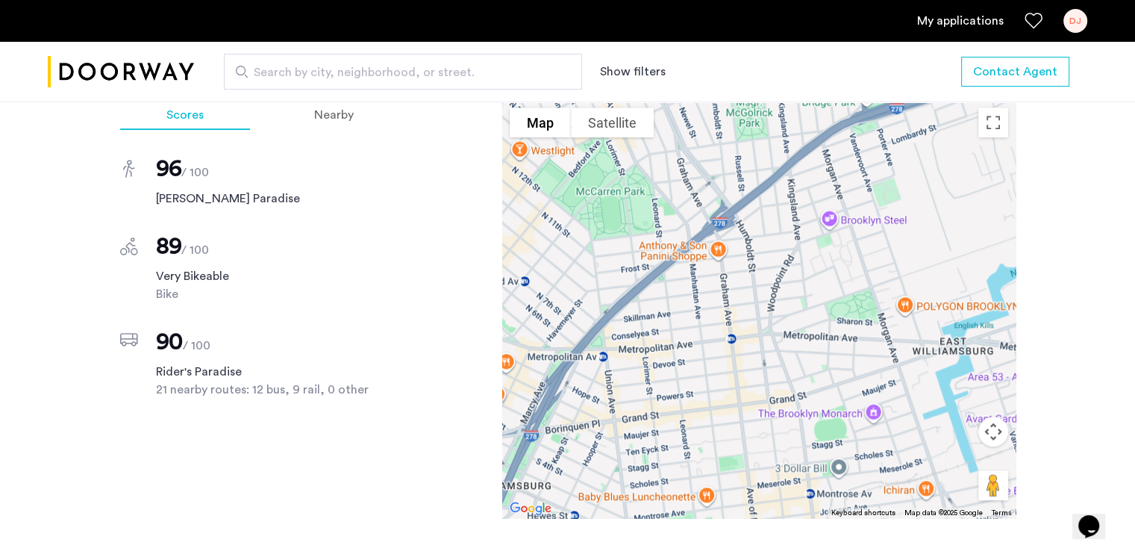
drag, startPoint x: 732, startPoint y: 396, endPoint x: 671, endPoint y: 304, distance: 110.3
click at [671, 304] on div at bounding box center [758, 309] width 513 height 418
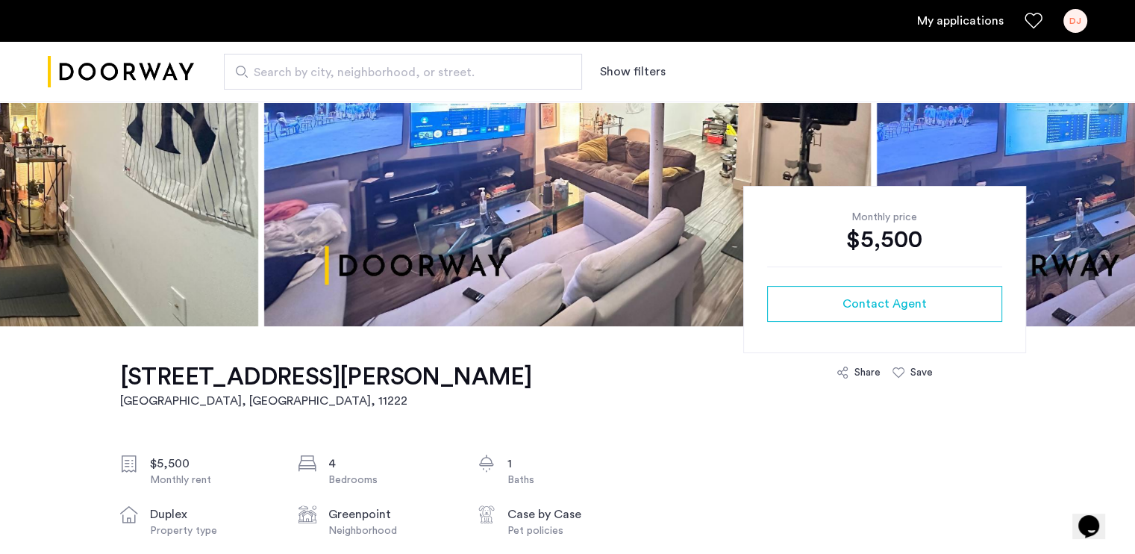
scroll to position [224, 0]
